Goal: Task Accomplishment & Management: Complete application form

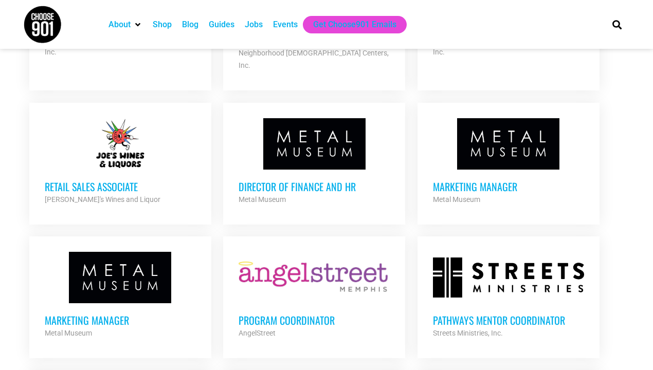
scroll to position [1261, 0]
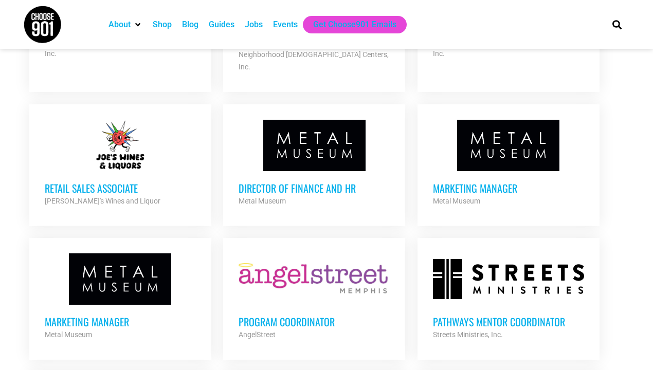
click at [105, 181] on h3 "Retail Sales Associate" at bounding box center [120, 187] width 151 height 13
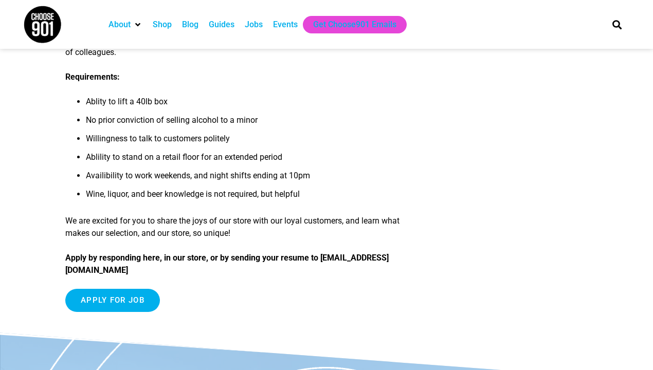
scroll to position [361, 0]
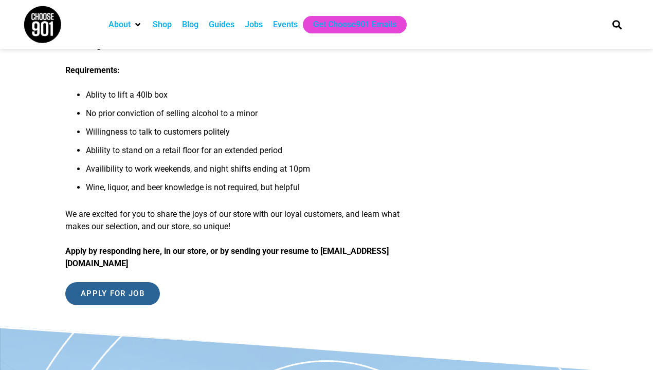
click at [108, 294] on input "Apply for job" at bounding box center [112, 293] width 95 height 23
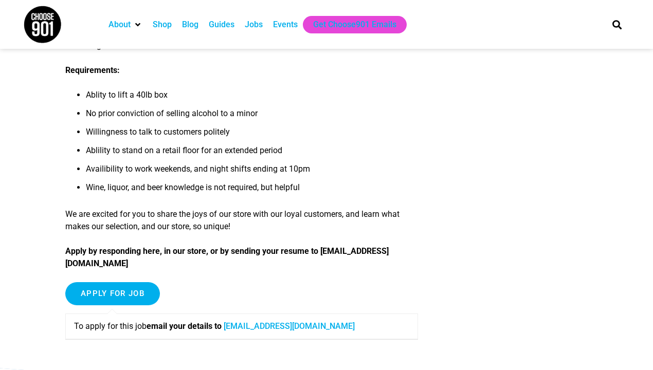
click at [347, 268] on p "Apply by responding here, in our store, or by sending your resume to [EMAIL_ADD…" at bounding box center [241, 257] width 353 height 25
drag, startPoint x: 358, startPoint y: 327, endPoint x: 233, endPoint y: 328, distance: 124.4
click at [233, 328] on p "To apply for this job email your details to [EMAIL_ADDRESS][DOMAIN_NAME]" at bounding box center [241, 326] width 335 height 12
click at [359, 328] on p "To apply for this job email your details to [EMAIL_ADDRESS][DOMAIN_NAME]" at bounding box center [241, 326] width 335 height 12
drag, startPoint x: 357, startPoint y: 326, endPoint x: 230, endPoint y: 328, distance: 126.5
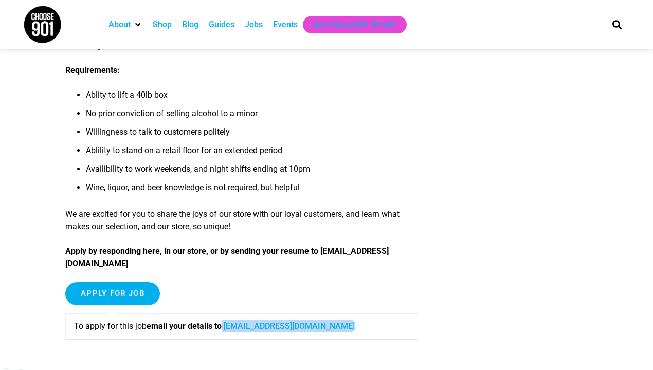
click at [230, 328] on p "To apply for this job email your details to [EMAIL_ADDRESS][DOMAIN_NAME]" at bounding box center [241, 326] width 335 height 12
copy p "[EMAIL_ADDRESS][DOMAIN_NAME]"
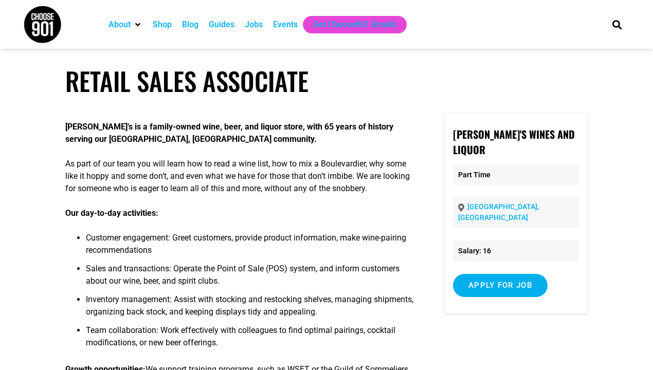
scroll to position [0, 0]
